Goal: Task Accomplishment & Management: Use online tool/utility

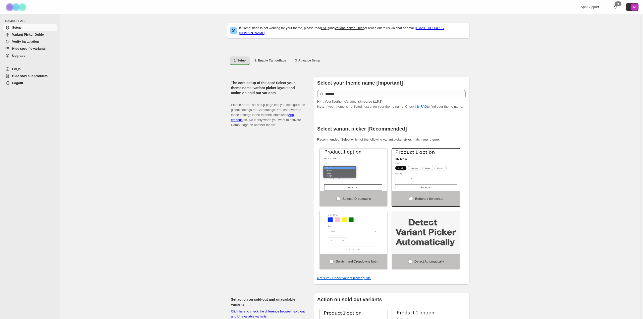
select select "*******"
click at [13, 48] on span "Hide specific variants" at bounding box center [29, 49] width 34 height 4
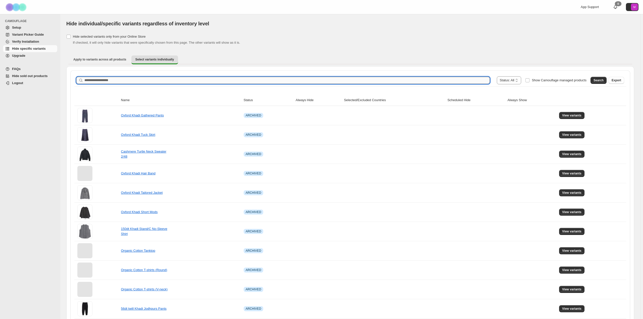
drag, startPoint x: 139, startPoint y: 79, endPoint x: 131, endPoint y: 82, distance: 8.3
click at [137, 80] on input "Search product name" at bounding box center [286, 80] width 405 height 7
click at [131, 82] on input "Search product name" at bounding box center [285, 80] width 403 height 7
type input "*******"
click at [596, 80] on span "Search" at bounding box center [596, 80] width 10 height 4
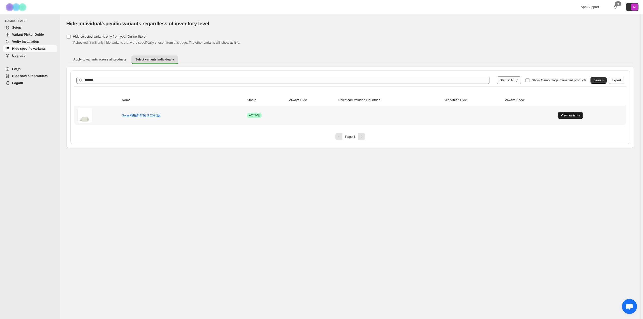
click at [582, 118] on button "View variants" at bounding box center [570, 115] width 25 height 7
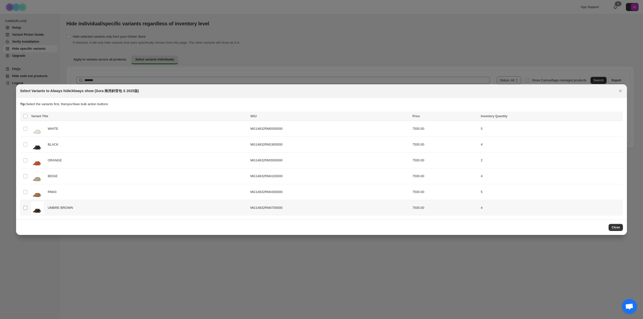
click at [24, 210] on span ":r6:" at bounding box center [25, 208] width 5 height 5
click at [24, 206] on span ":r6:" at bounding box center [25, 208] width 5 height 5
click at [512, 118] on span "Always hide" at bounding box center [510, 117] width 17 height 4
